Goal: Task Accomplishment & Management: Complete application form

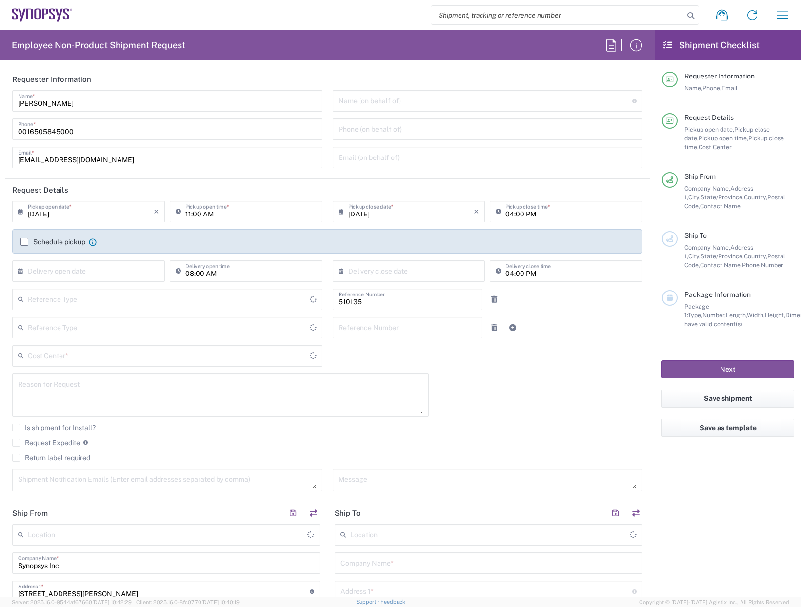
type input "Department"
type input "US01, SDG, OS, Eng 510135"
type input "[GEOGRAPHIC_DATA]"
type input "[US_STATE]"
type input "Delivered at Place"
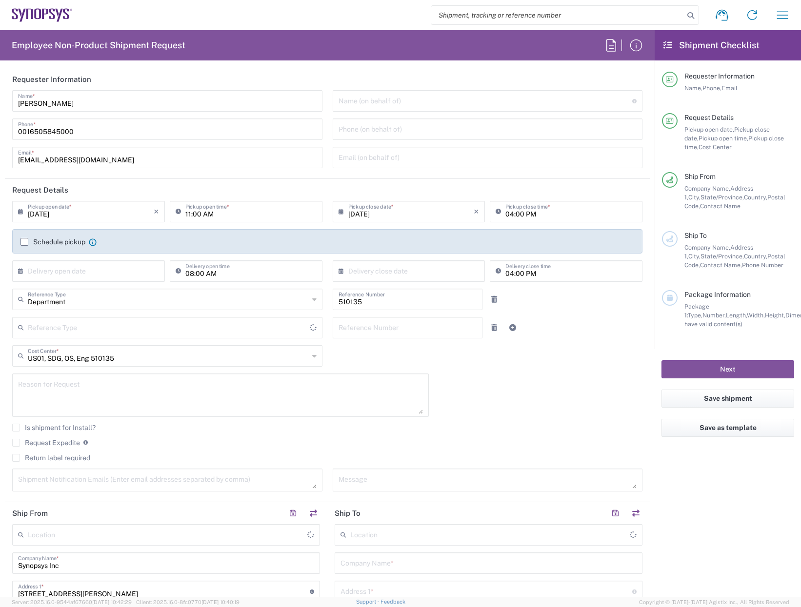
type input "[GEOGRAPHIC_DATA]"
type input "[GEOGRAPHIC_DATA] US8K"
click at [77, 273] on input "text" at bounding box center [91, 270] width 126 height 17
click at [119, 349] on span "15" at bounding box center [118, 346] width 14 height 14
type input "[DATE]"
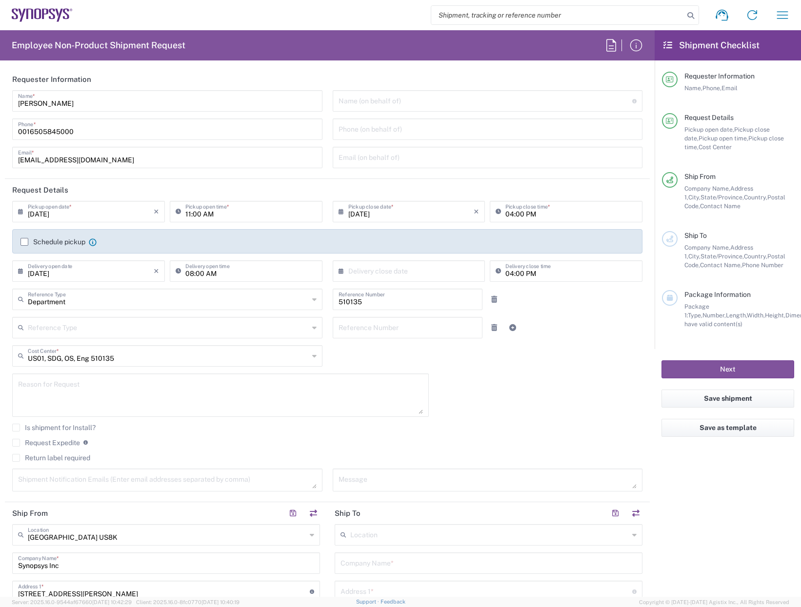
click at [396, 267] on input "text" at bounding box center [411, 270] width 126 height 17
click at [432, 345] on span "15" at bounding box center [434, 346] width 14 height 14
type input "[DATE]"
click at [106, 394] on textarea at bounding box center [220, 395] width 405 height 38
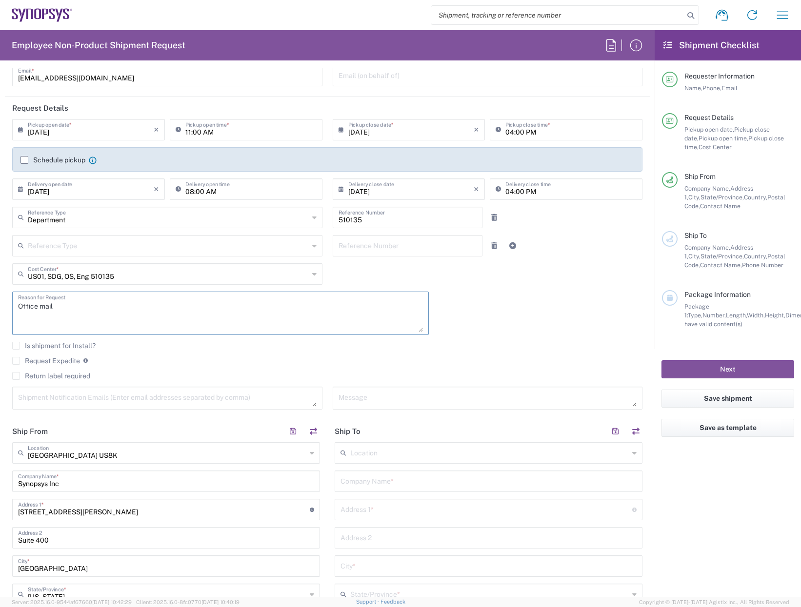
scroll to position [146, 0]
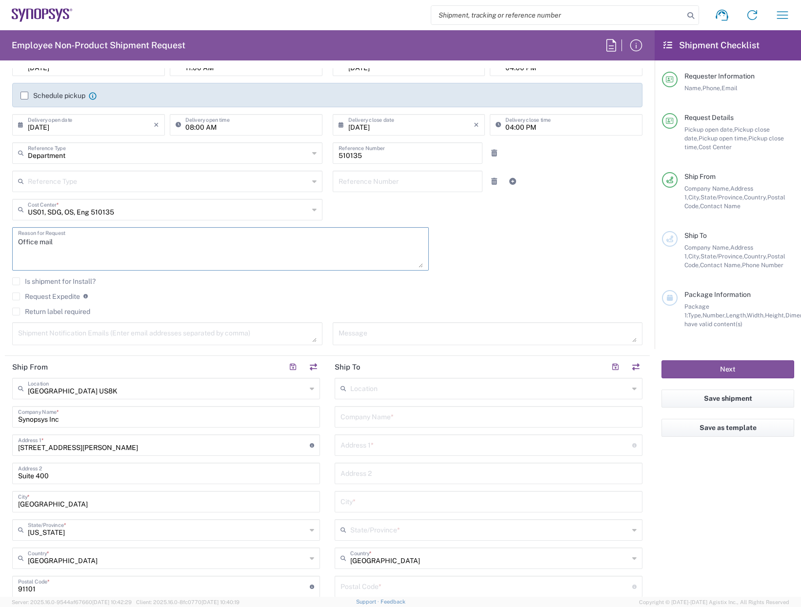
type textarea "Office mail"
click at [385, 413] on input "text" at bounding box center [488, 416] width 296 height 17
click at [398, 416] on input "Synopsys, Inc" at bounding box center [488, 416] width 296 height 17
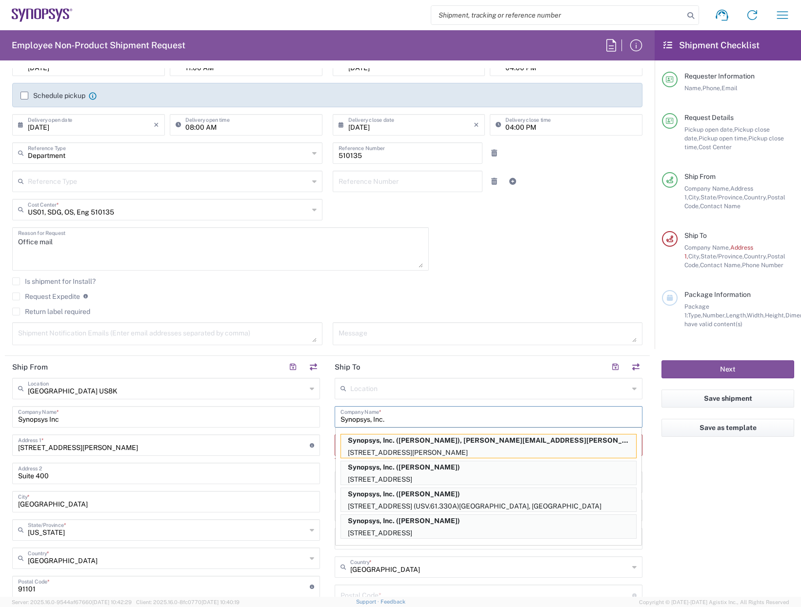
click at [408, 416] on input "Synopsys, Inc." at bounding box center [488, 416] width 296 height 17
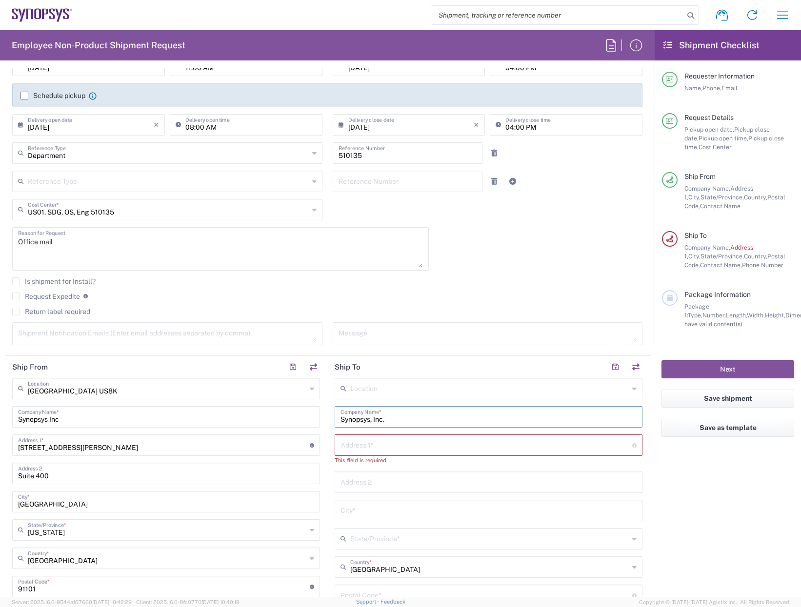
type input "Synopsys, Inc."
click at [387, 449] on input "text" at bounding box center [486, 444] width 292 height 17
type input "[STREET_ADDRESS]"
type input "[PERSON_NAME]"
type input "[US_STATE]"
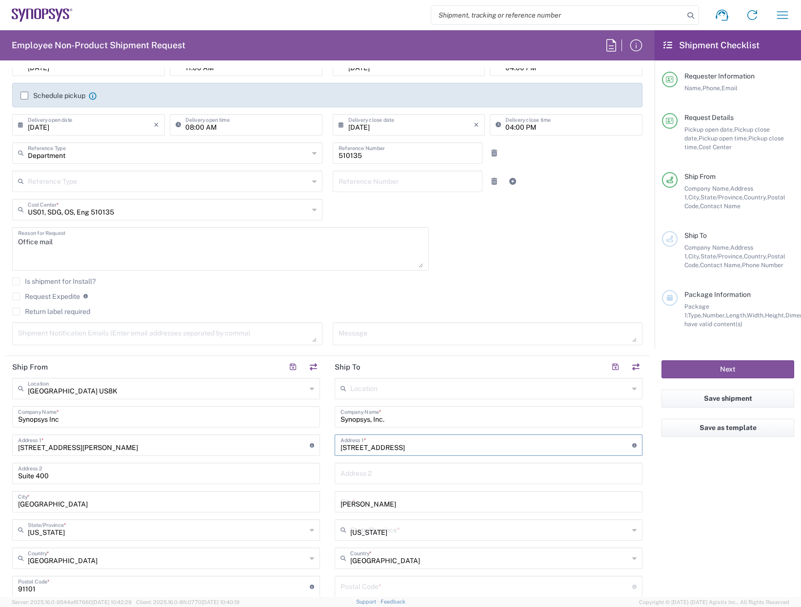
type input "07006"
type input "6263725552"
click at [482, 531] on input "[US_STATE]" at bounding box center [489, 529] width 278 height 17
click at [322, 475] on main "[GEOGRAPHIC_DATA] [GEOGRAPHIC_DATA] Location [GEOGRAPHIC_DATA] [GEOGRAPHIC_DATA…" at bounding box center [166, 555] width 322 height 355
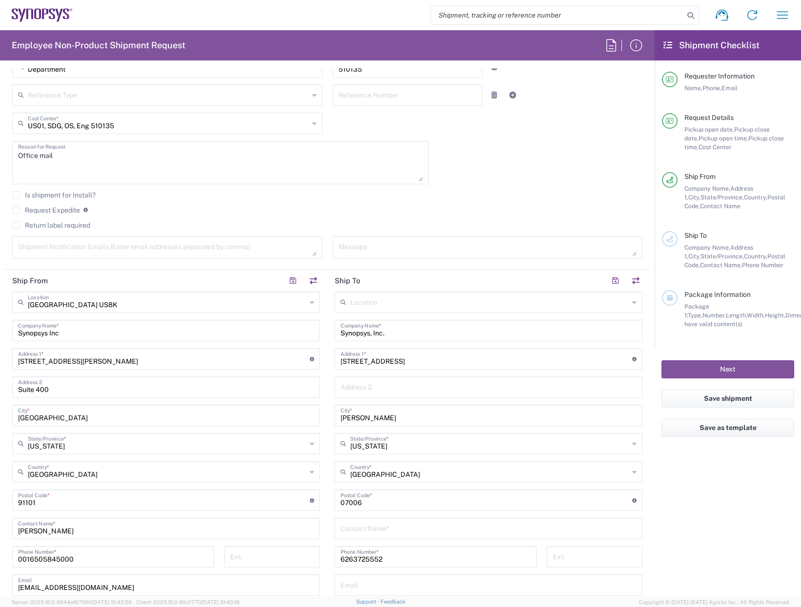
scroll to position [293, 0]
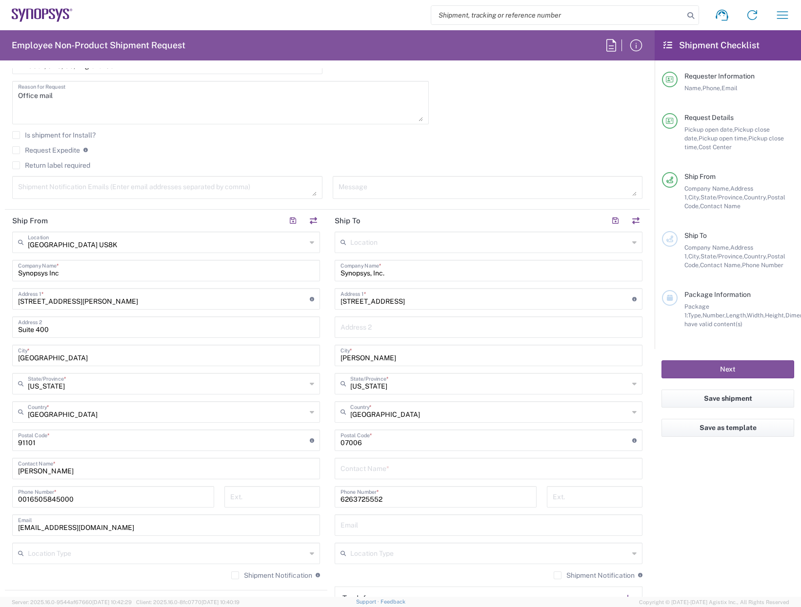
click at [363, 471] on input "text" at bounding box center [488, 467] width 296 height 17
type input "[PERSON_NAME]"
click at [387, 499] on input "6263725552" at bounding box center [435, 496] width 190 height 17
drag, startPoint x: 387, startPoint y: 499, endPoint x: 284, endPoint y: 499, distance: 102.9
click at [284, 499] on div "Ship From [GEOGRAPHIC_DATA] [GEOGRAPHIC_DATA] Location [GEOGRAPHIC_DATA] [GEOGR…" at bounding box center [327, 427] width 645 height 435
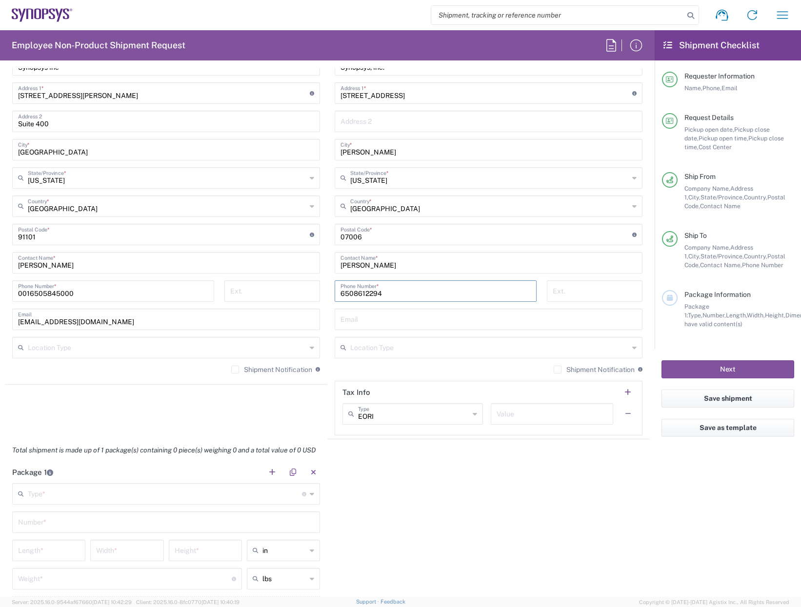
scroll to position [536, 0]
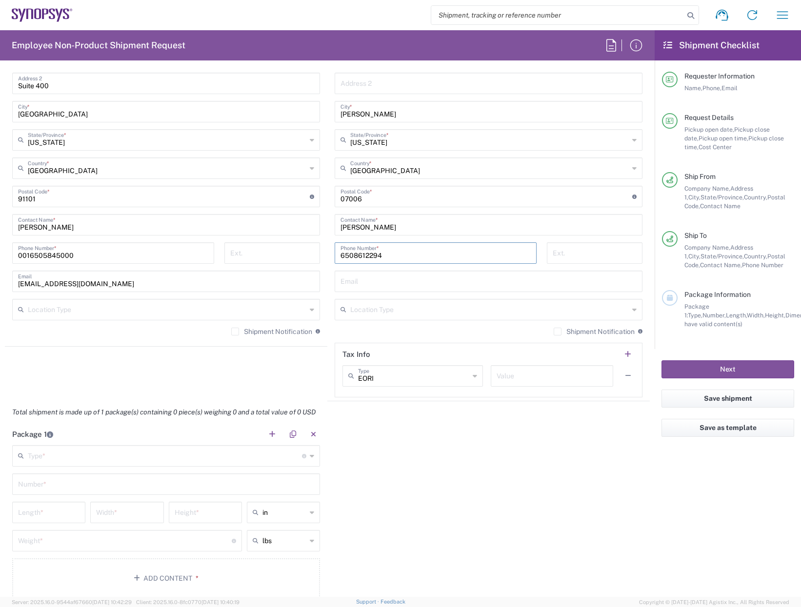
type input "6508612294"
click at [153, 457] on input "text" at bounding box center [165, 455] width 274 height 17
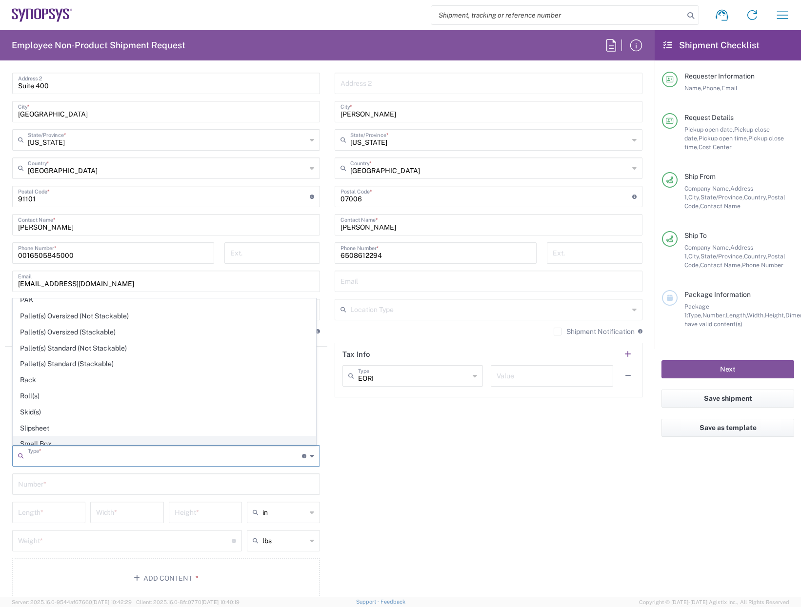
scroll to position [341, 0]
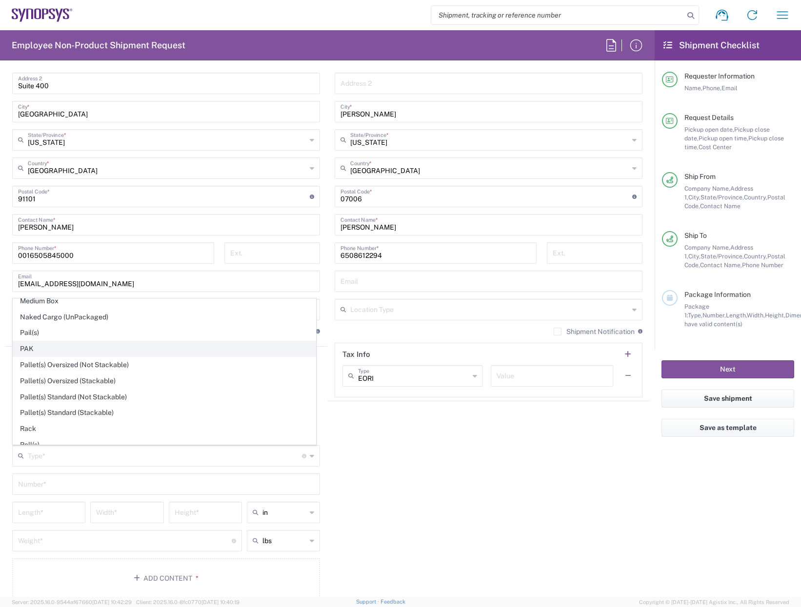
click at [36, 350] on span "PAK" at bounding box center [164, 348] width 302 height 15
type input "PAK"
type input "10.25"
type input "12.75"
type input "1"
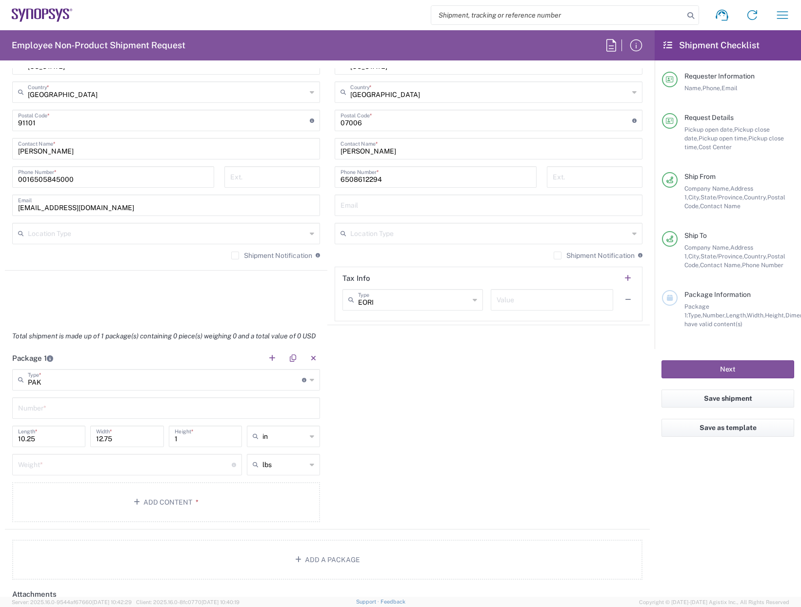
scroll to position [634, 0]
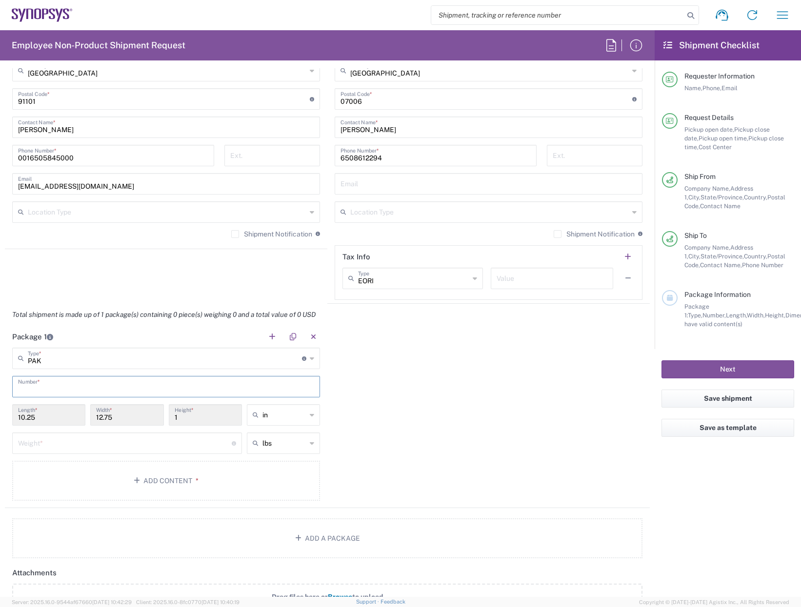
click at [82, 389] on input "text" at bounding box center [166, 385] width 296 height 17
type input "1"
click at [50, 445] on input "number" at bounding box center [125, 442] width 214 height 17
type input "2"
click at [134, 471] on button "Add Content *" at bounding box center [166, 481] width 308 height 40
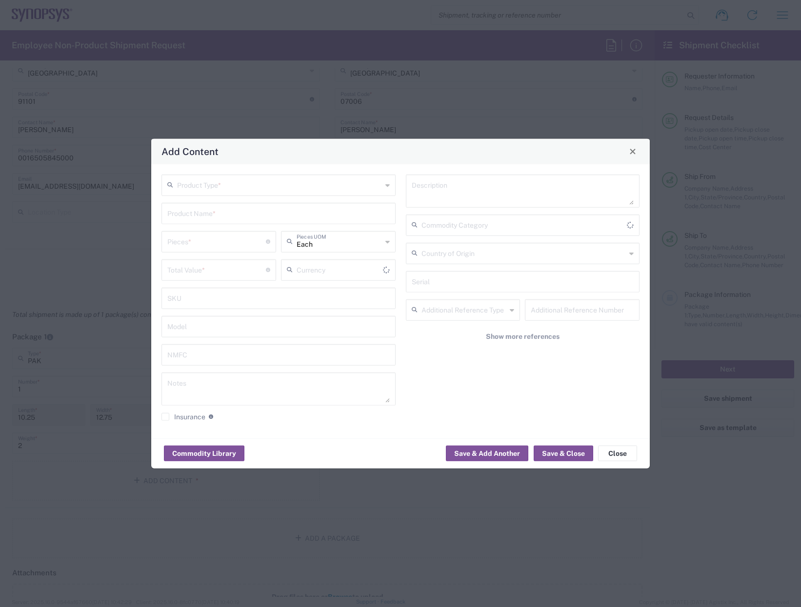
type input "US Dollar"
click at [221, 191] on input "text" at bounding box center [279, 184] width 205 height 17
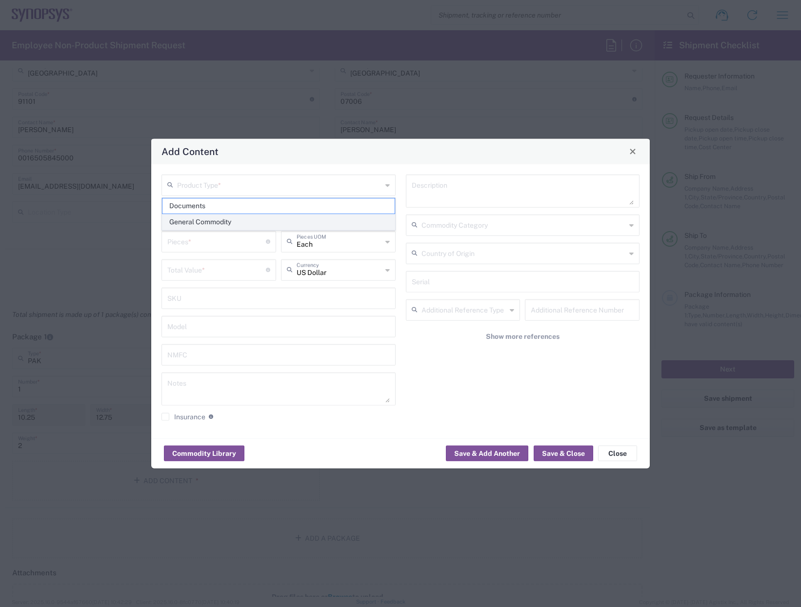
click at [217, 222] on span "General Commodity" at bounding box center [278, 222] width 232 height 15
type input "General Commodity"
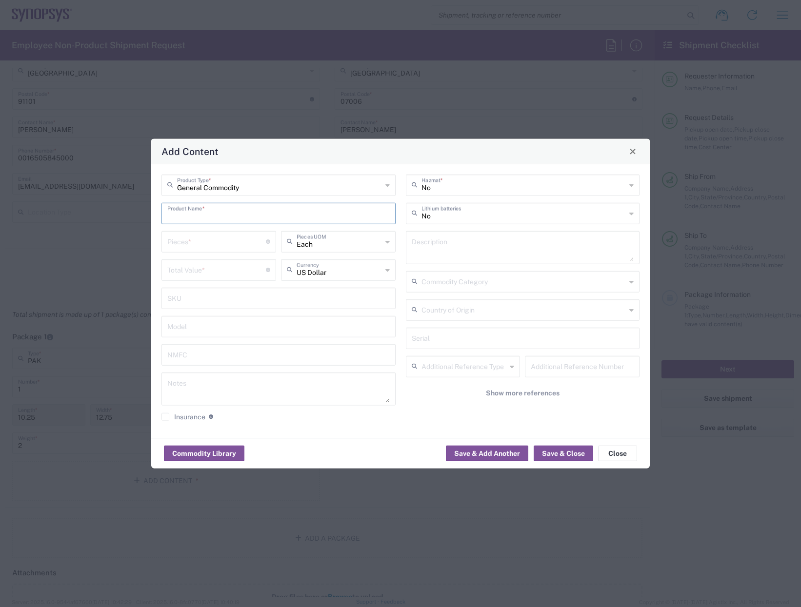
click at [216, 216] on input "text" at bounding box center [278, 212] width 222 height 17
type input "m"
type input "o"
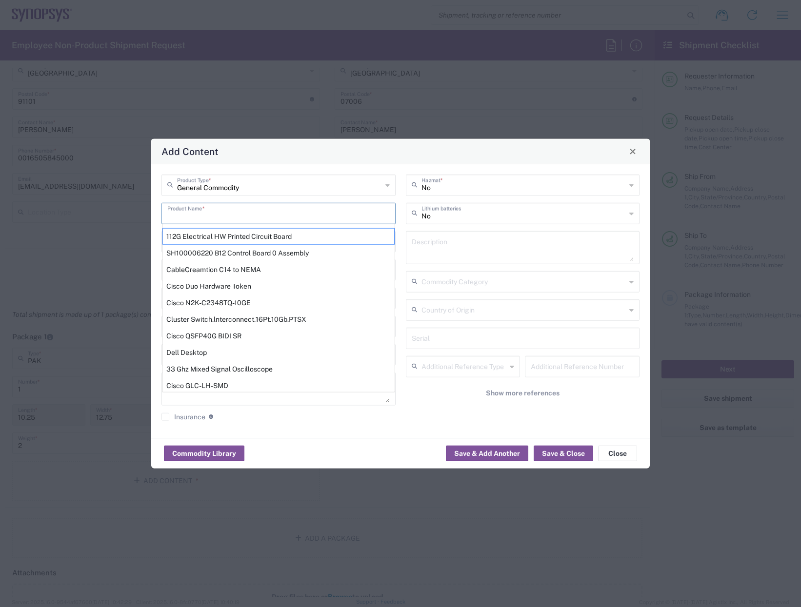
click at [234, 189] on div "General Commodity Product Type *" at bounding box center [278, 184] width 234 height 21
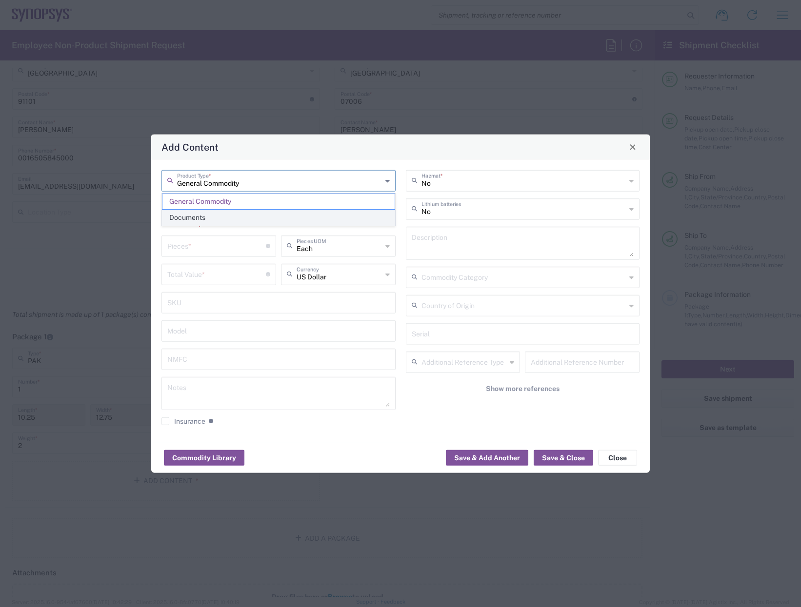
click at [206, 219] on span "Documents" at bounding box center [278, 217] width 232 height 15
type input "Documents"
type input "1"
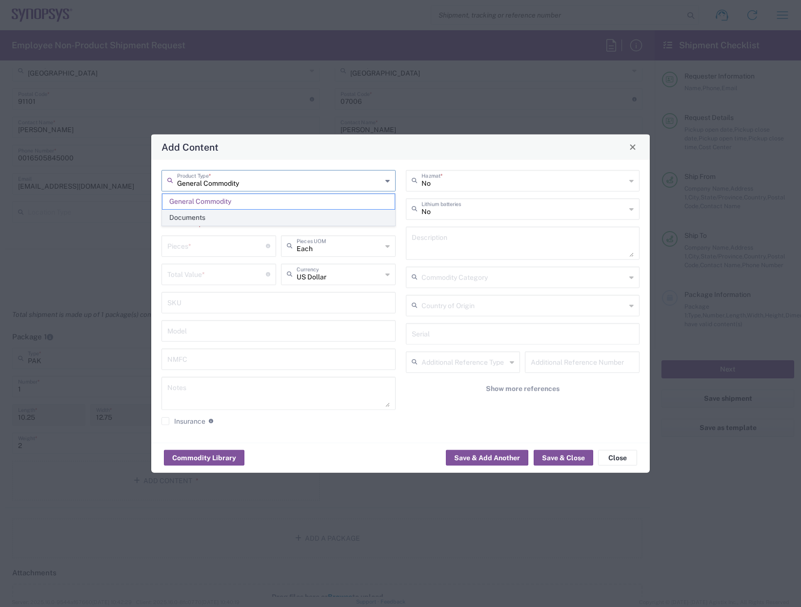
type textarea "Documents"
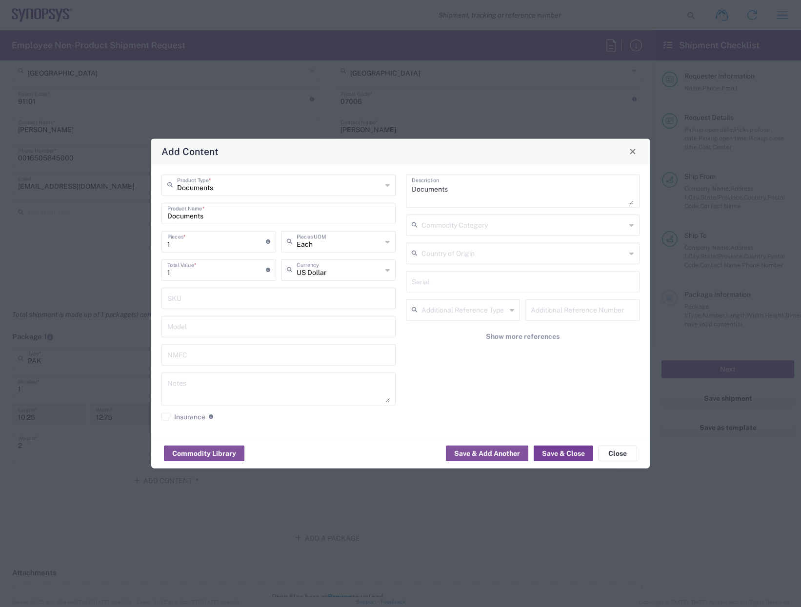
click at [552, 453] on button "Save & Close" at bounding box center [563, 454] width 59 height 16
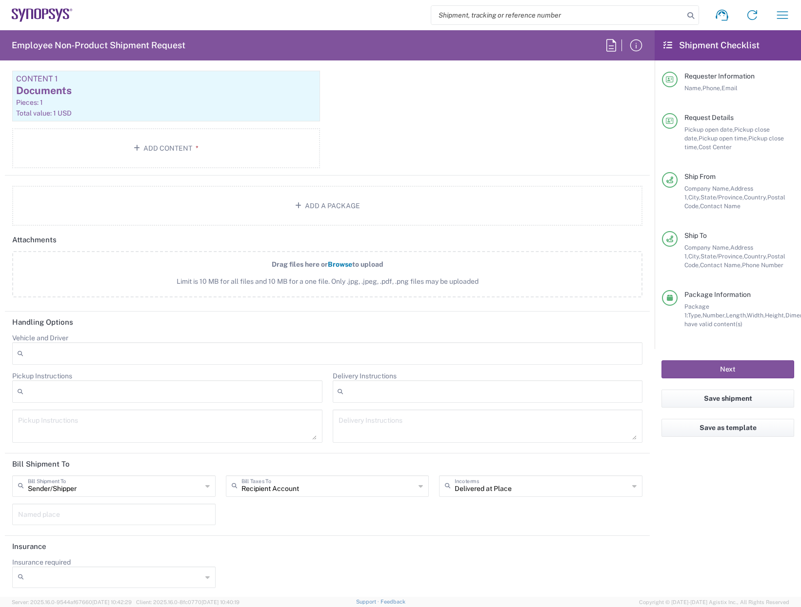
scroll to position [1026, 0]
click at [343, 486] on input "text" at bounding box center [328, 483] width 174 height 17
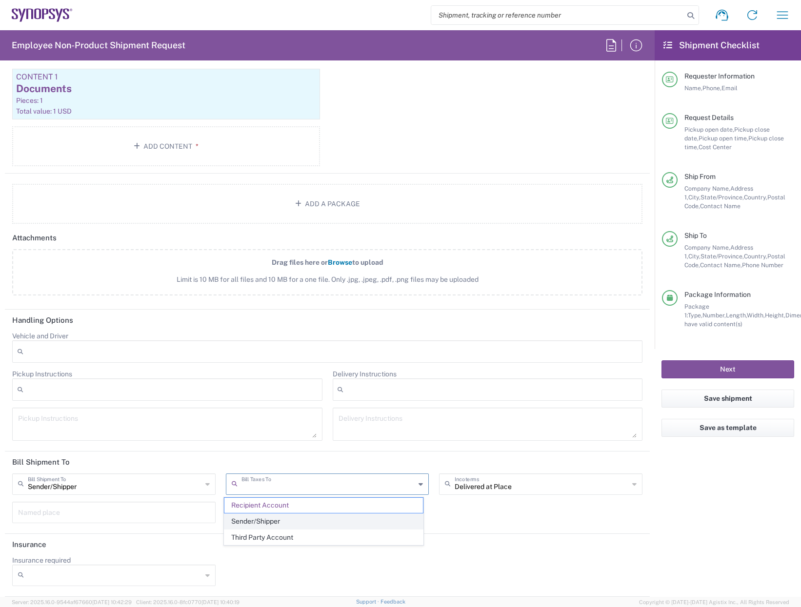
click at [269, 518] on span "Sender/Shipper" at bounding box center [323, 521] width 199 height 15
type input "Sender/Shipper"
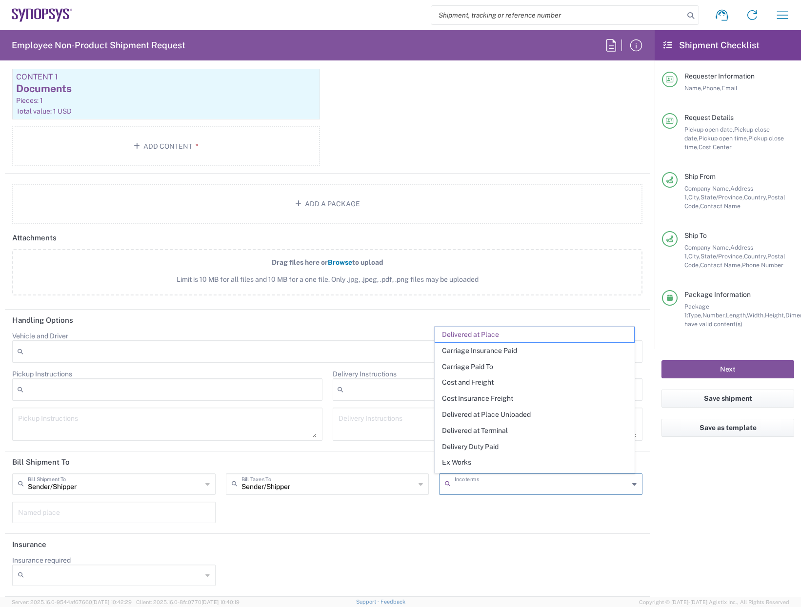
click at [493, 486] on input "text" at bounding box center [542, 483] width 174 height 17
click at [488, 448] on span "Delivery Duty Paid" at bounding box center [534, 446] width 199 height 15
type input "Sender/Shipper"
type input "Delivery Duty Paid"
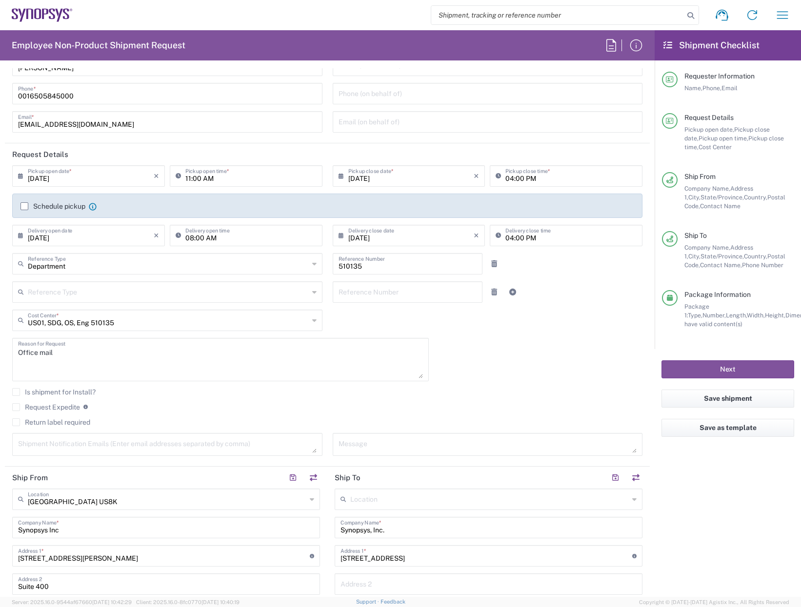
scroll to position [0, 0]
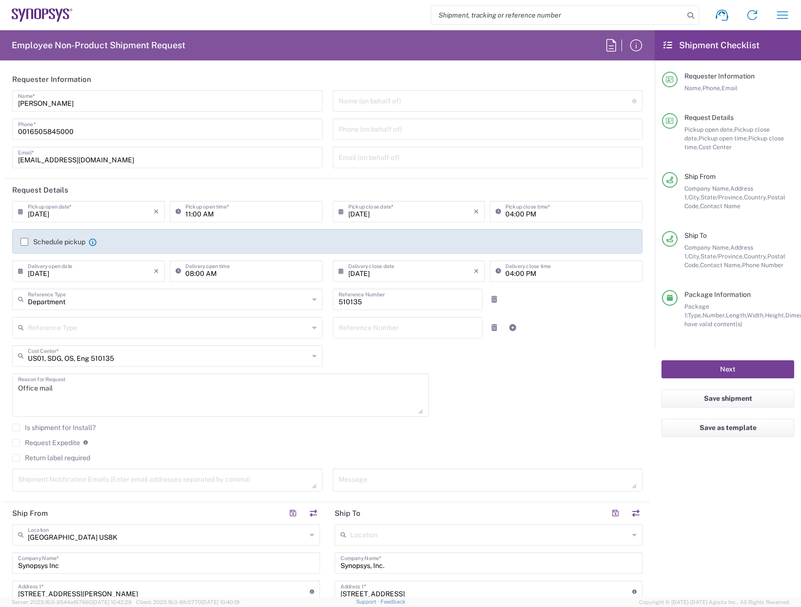
click at [714, 367] on button "Next" at bounding box center [727, 369] width 133 height 18
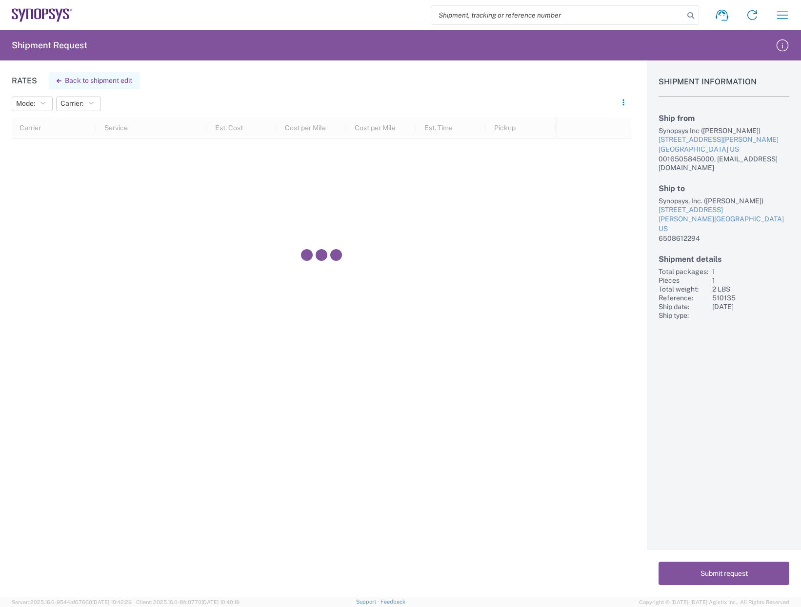
click at [113, 80] on button "Back to shipment edit" at bounding box center [94, 80] width 91 height 17
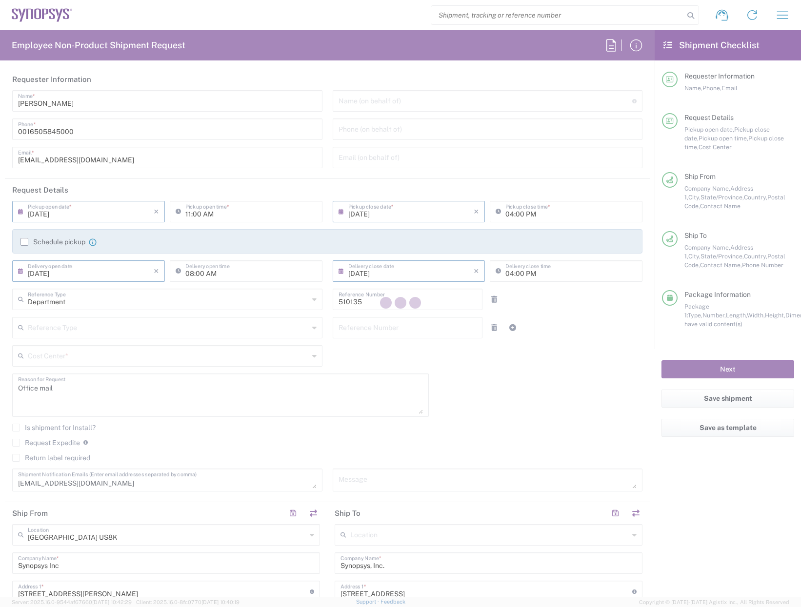
type input "[US_STATE]"
type input "US01, SDG, OS, Eng 510135"
type input "PAK"
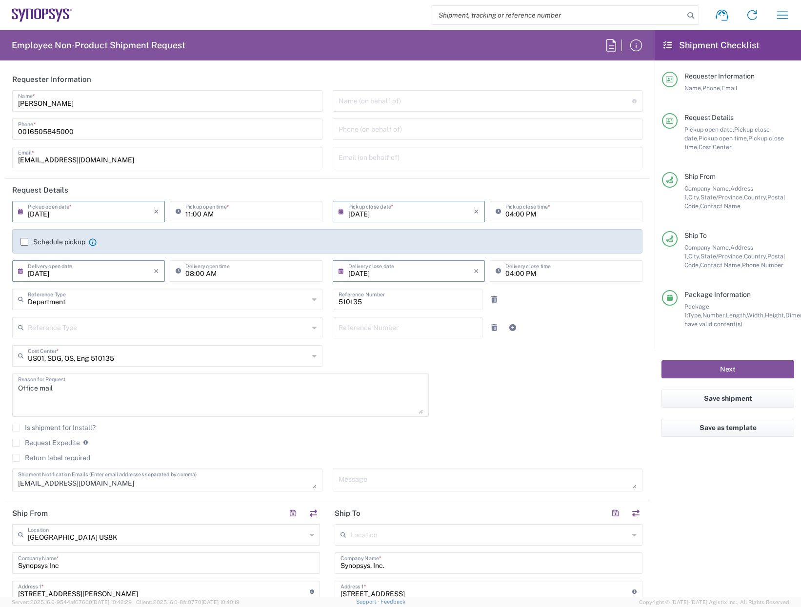
click at [78, 390] on textarea "Office mail" at bounding box center [220, 395] width 405 height 38
type textarea "Office documents/mail"
click at [704, 366] on button "Next" at bounding box center [727, 369] width 133 height 18
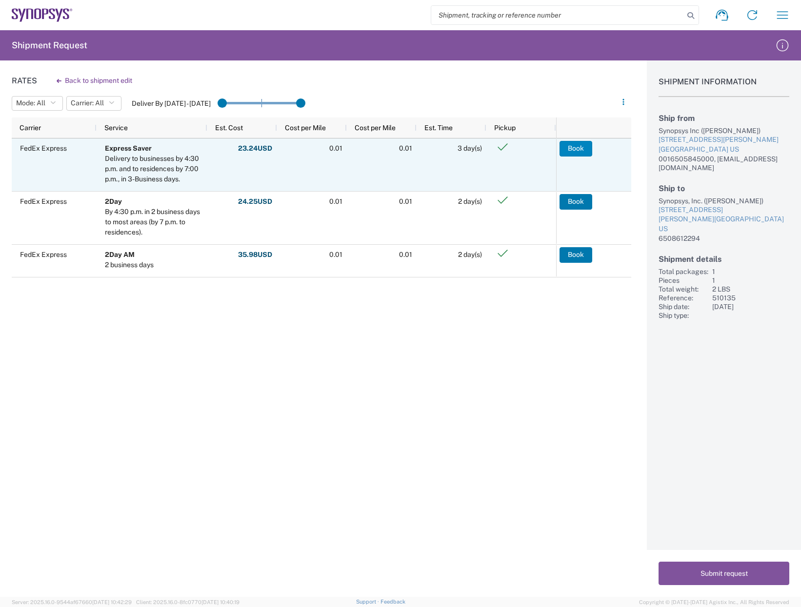
click at [574, 145] on button "Book" at bounding box center [575, 149] width 33 height 16
